Goal: Check status: Check status

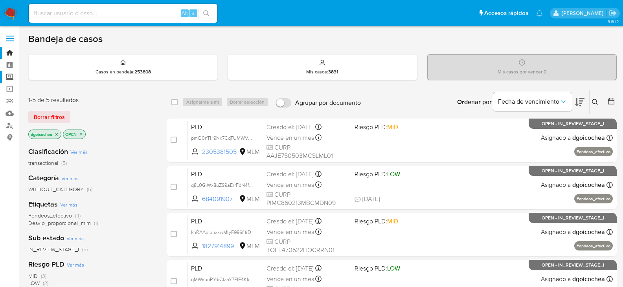
click at [7, 79] on label "Screening" at bounding box center [47, 77] width 94 height 12
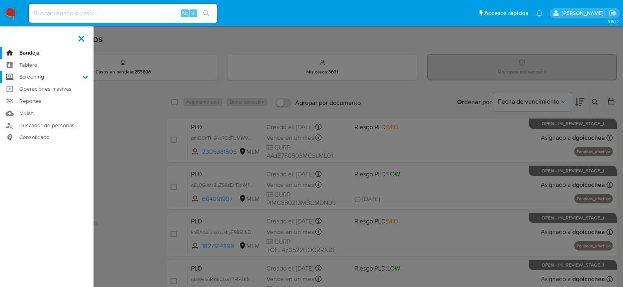
click at [0, 0] on input "Screening" at bounding box center [0, 0] width 0 height 0
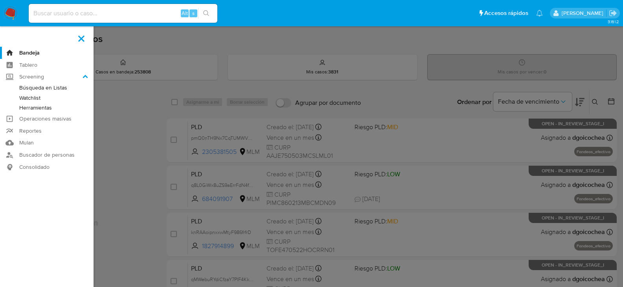
click at [63, 17] on input at bounding box center [123, 13] width 189 height 10
paste input "1606081921"
type input "1606081921"
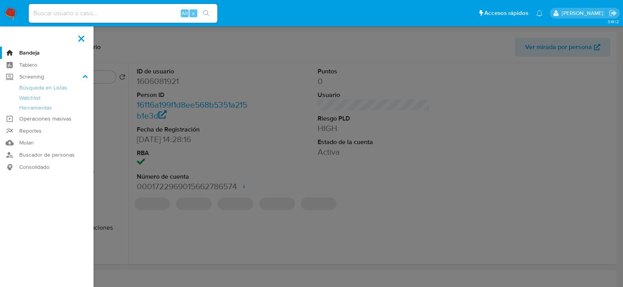
select select "10"
click at [220, 121] on label at bounding box center [311, 143] width 623 height 287
click at [0, 0] on input "checkbox" at bounding box center [0, 0] width 0 height 0
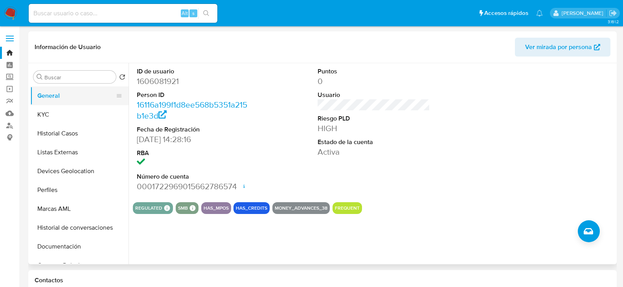
click at [66, 103] on button "General" at bounding box center [76, 96] width 92 height 19
click at [71, 109] on button "KYC" at bounding box center [76, 114] width 92 height 19
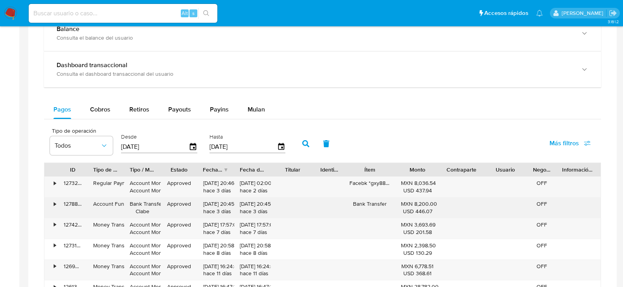
scroll to position [472, 0]
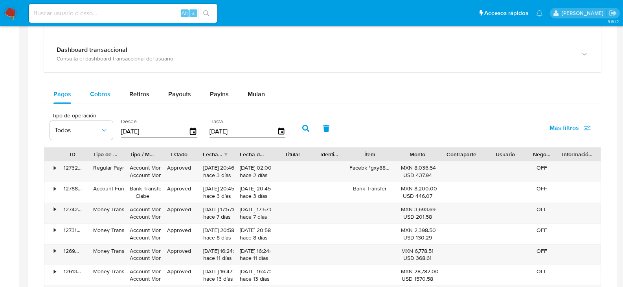
click at [99, 95] on span "Cobros" at bounding box center [100, 94] width 20 height 9
select select "10"
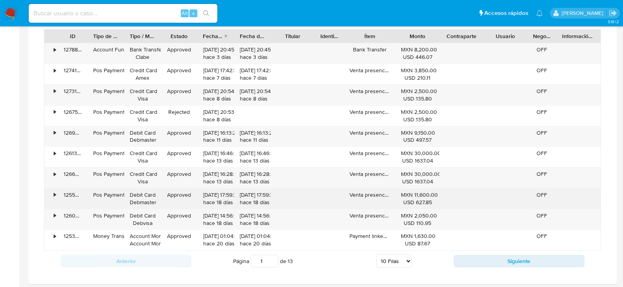
scroll to position [590, 0]
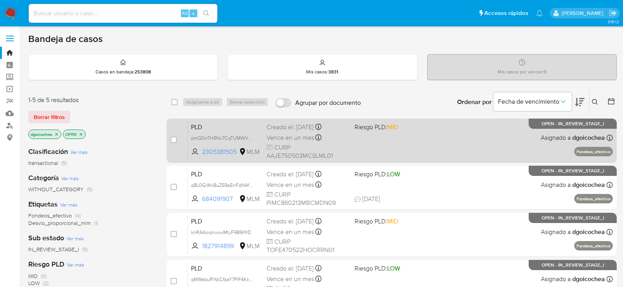
click at [209, 123] on span "PLD" at bounding box center [225, 127] width 69 height 10
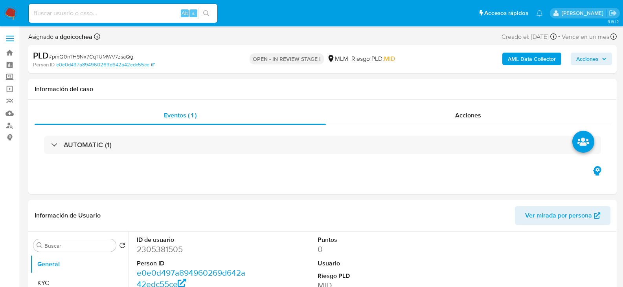
click at [581, 56] on span "Acciones" at bounding box center [588, 59] width 22 height 13
select select "10"
